Goal: Check status: Check status

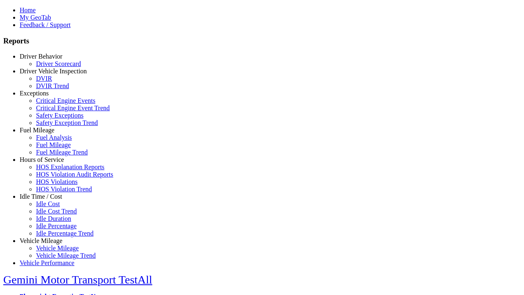
click at [47, 60] on link "Driver Behavior" at bounding box center [41, 56] width 43 height 7
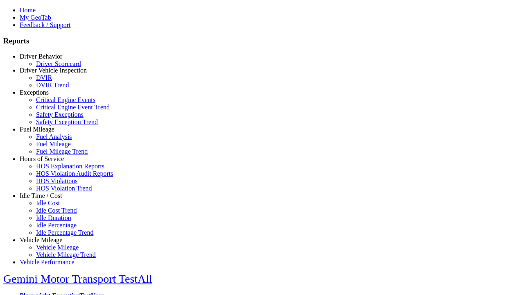
scroll to position [1, 0]
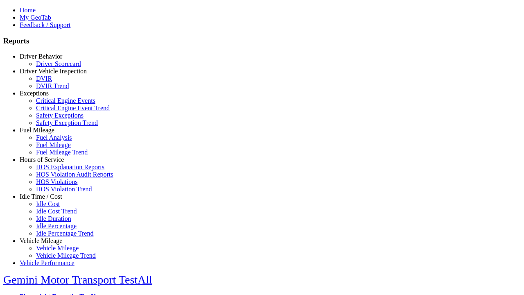
click at [53, 67] on link "Driver Scorecard" at bounding box center [58, 63] width 45 height 7
